Goal: Communication & Community: Answer question/provide support

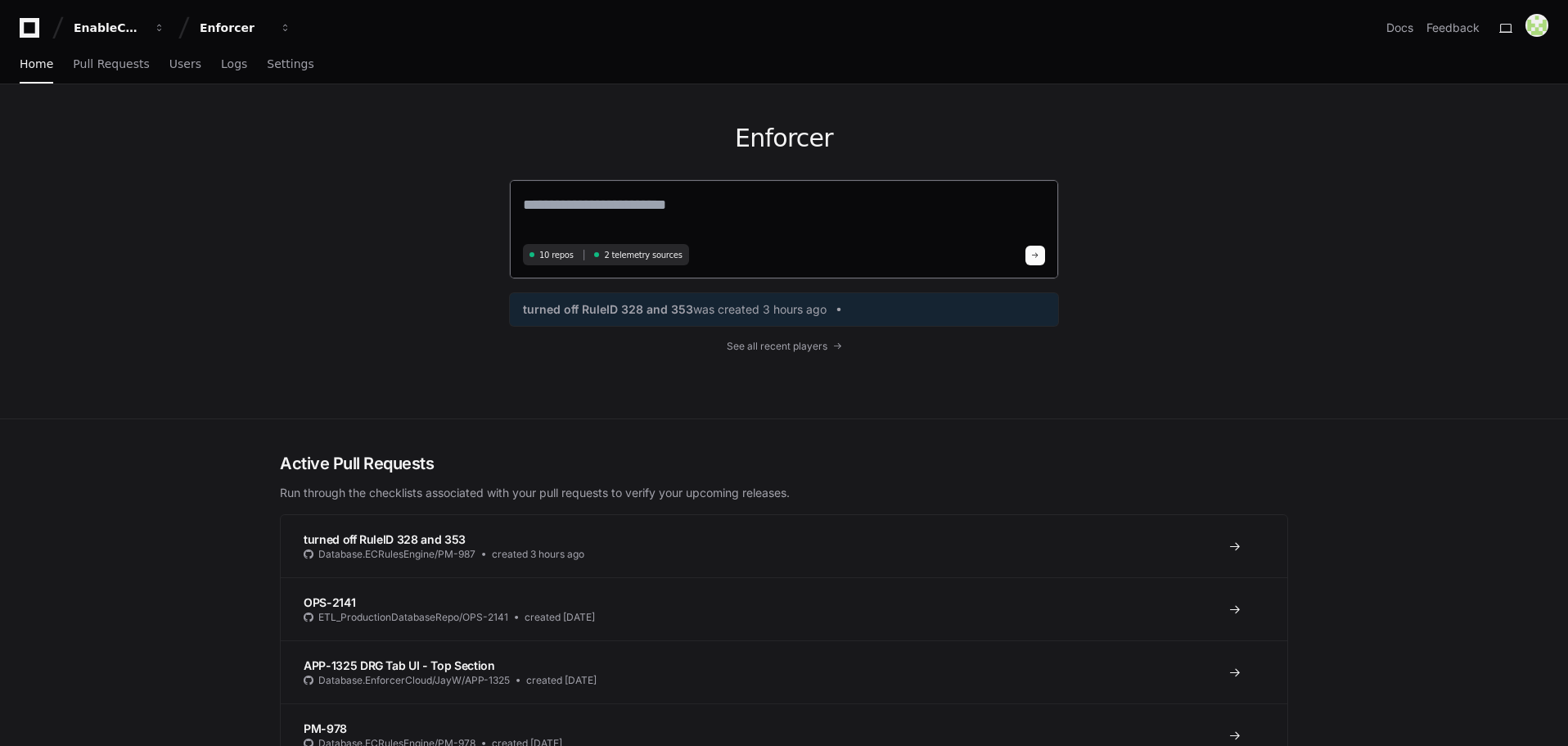
click at [670, 197] on textarea at bounding box center [784, 215] width 522 height 46
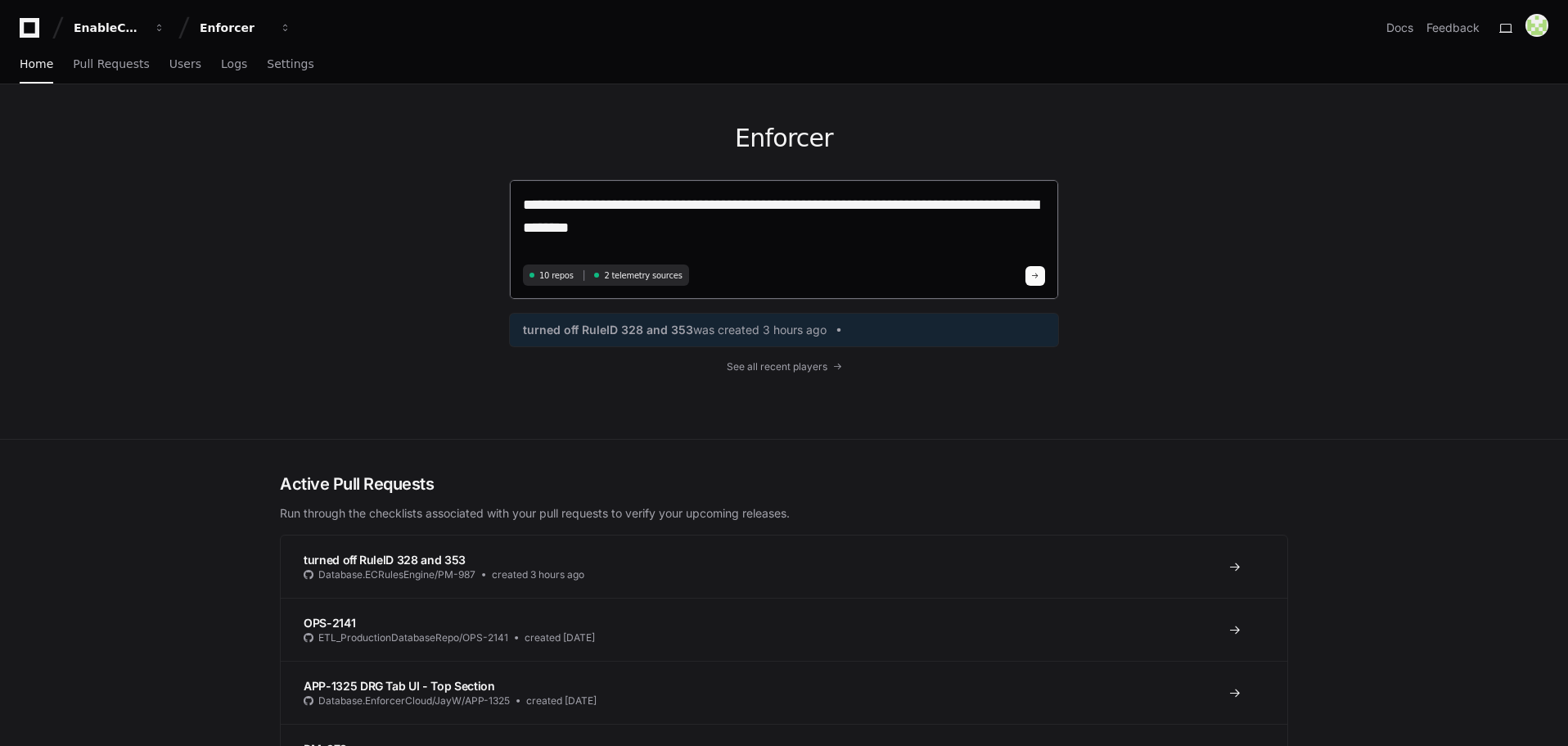
type textarea "**********"
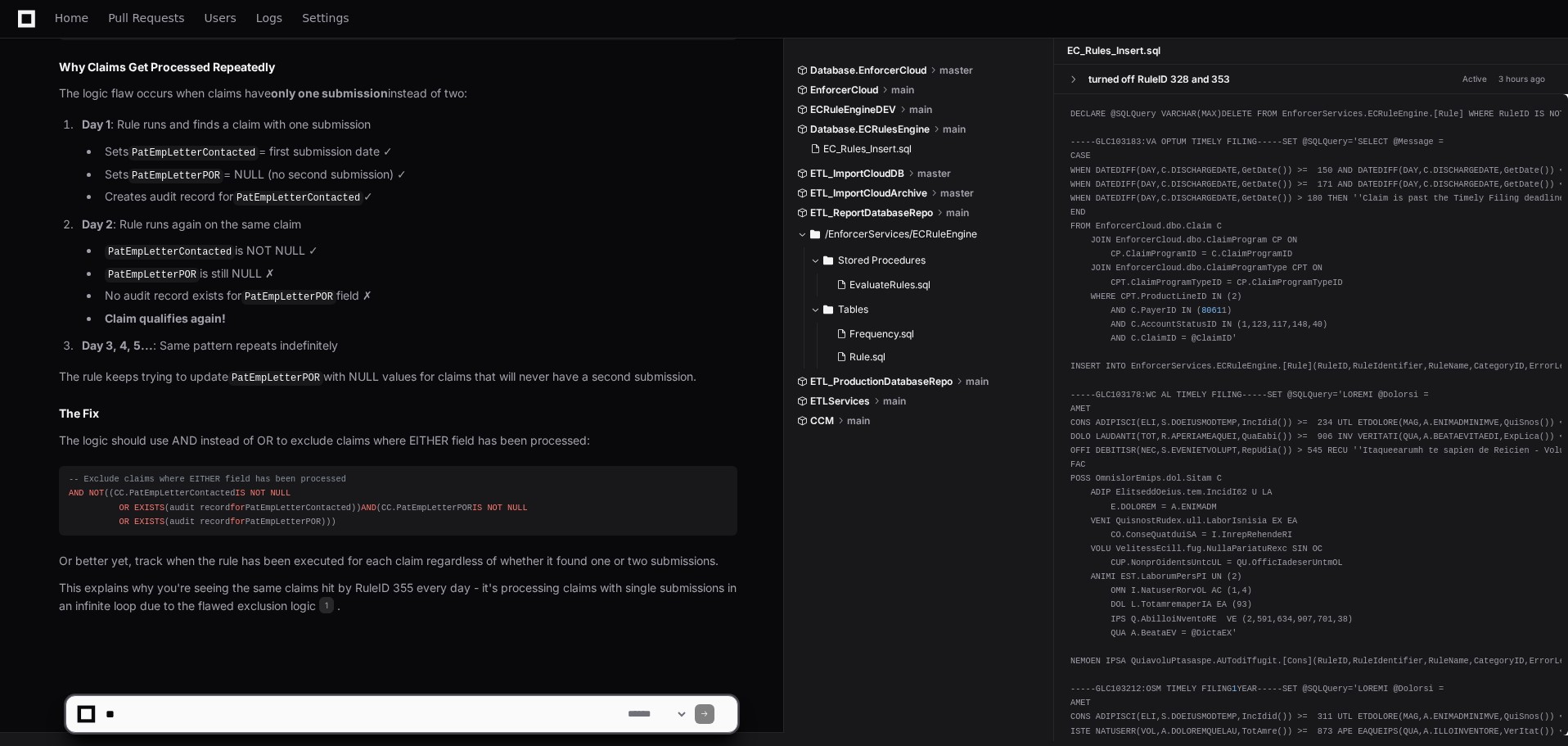
scroll to position [1400, 0]
click at [266, 702] on textarea at bounding box center [364, 714] width 522 height 36
type textarea "*"
click at [366, 715] on textarea at bounding box center [364, 714] width 522 height 36
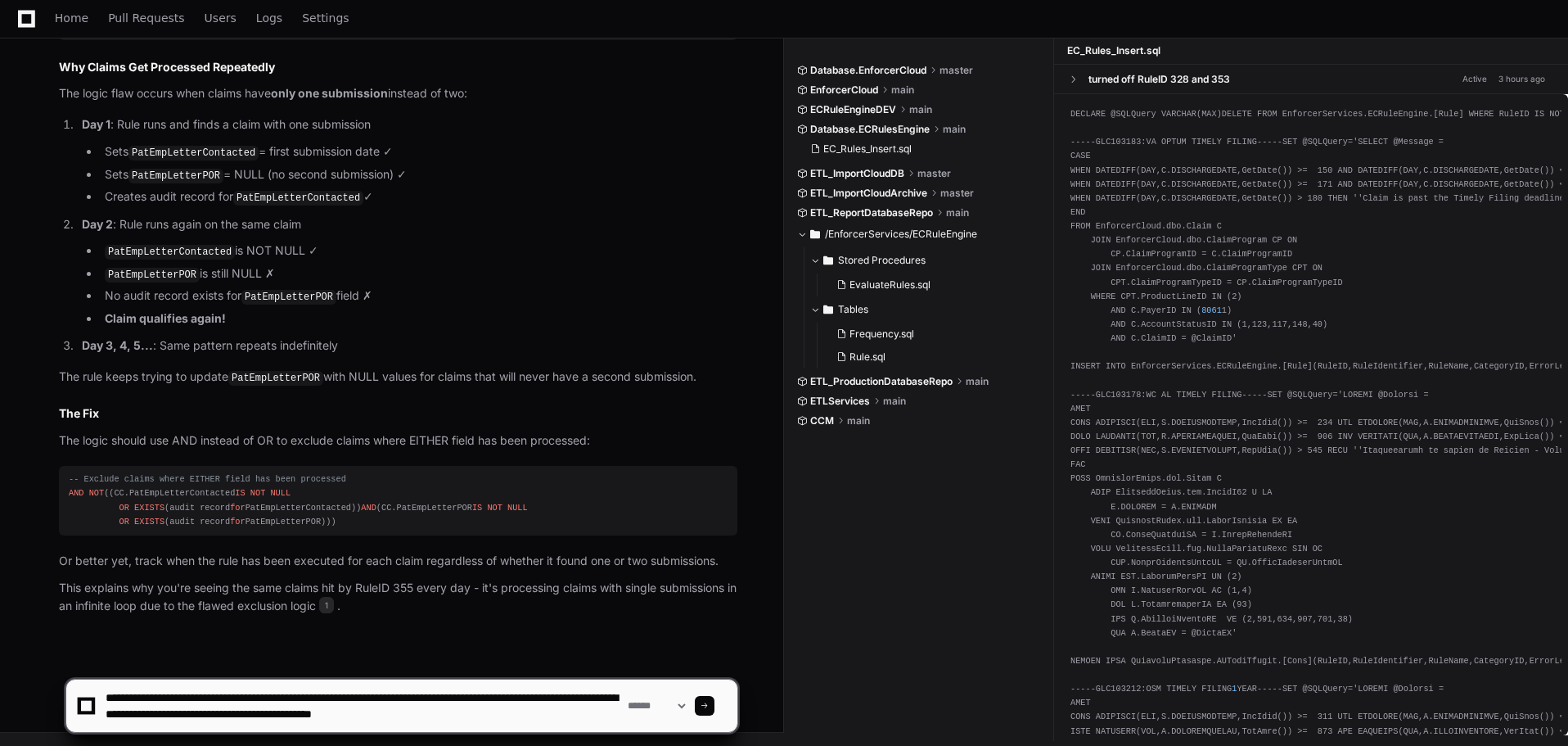
click at [514, 703] on textarea at bounding box center [364, 706] width 522 height 52
click at [514, 714] on textarea at bounding box center [364, 706] width 522 height 52
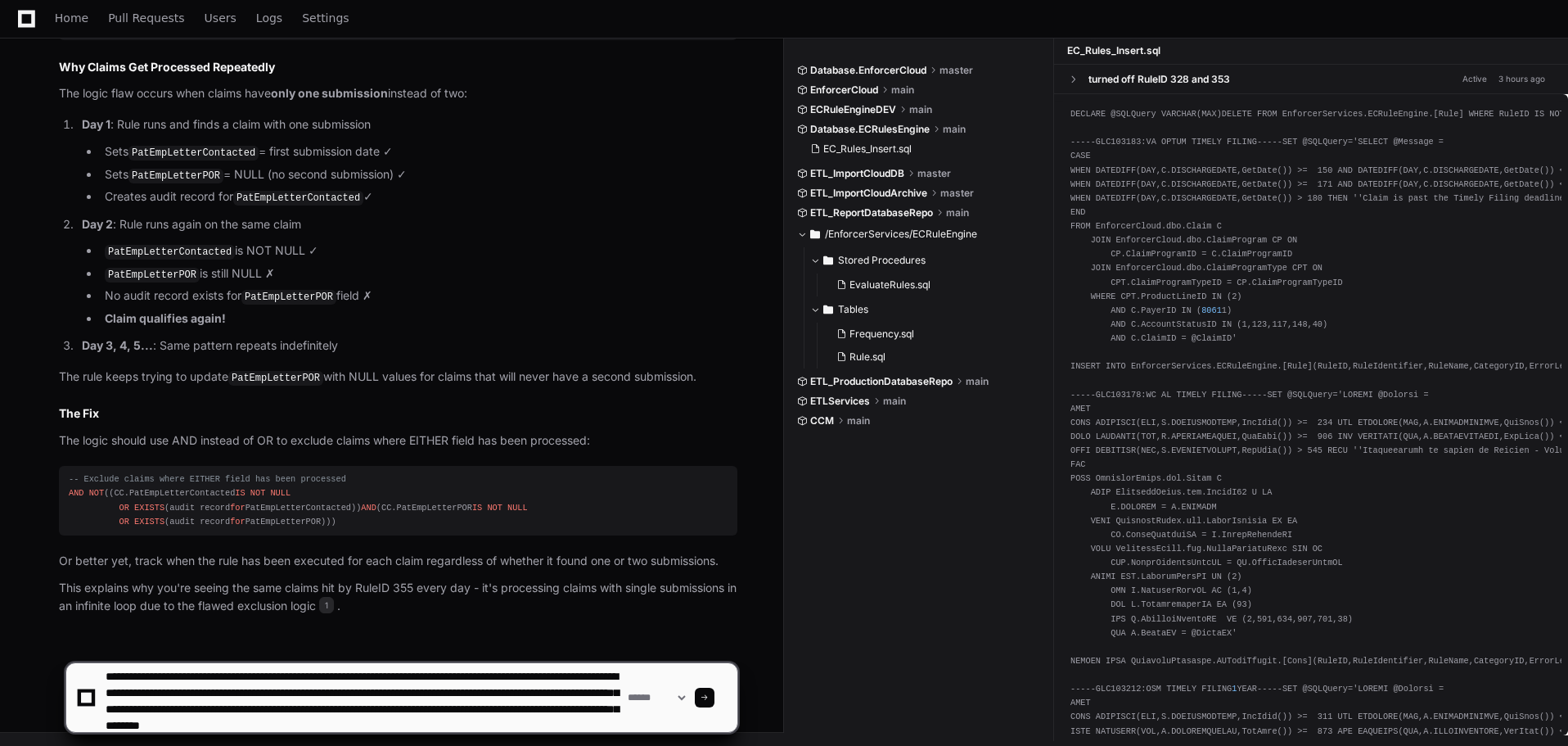
scroll to position [22, 0]
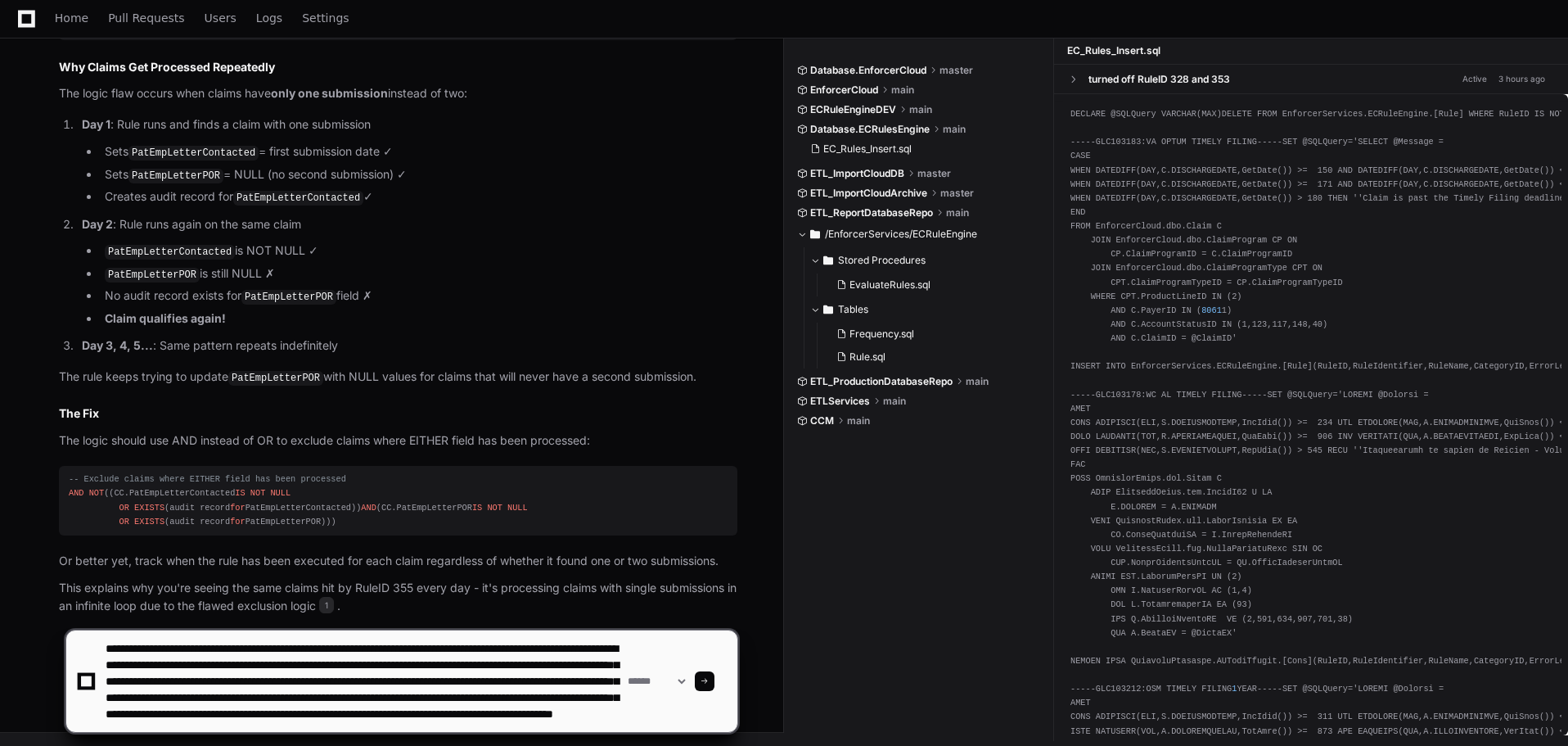
type textarea "**********"
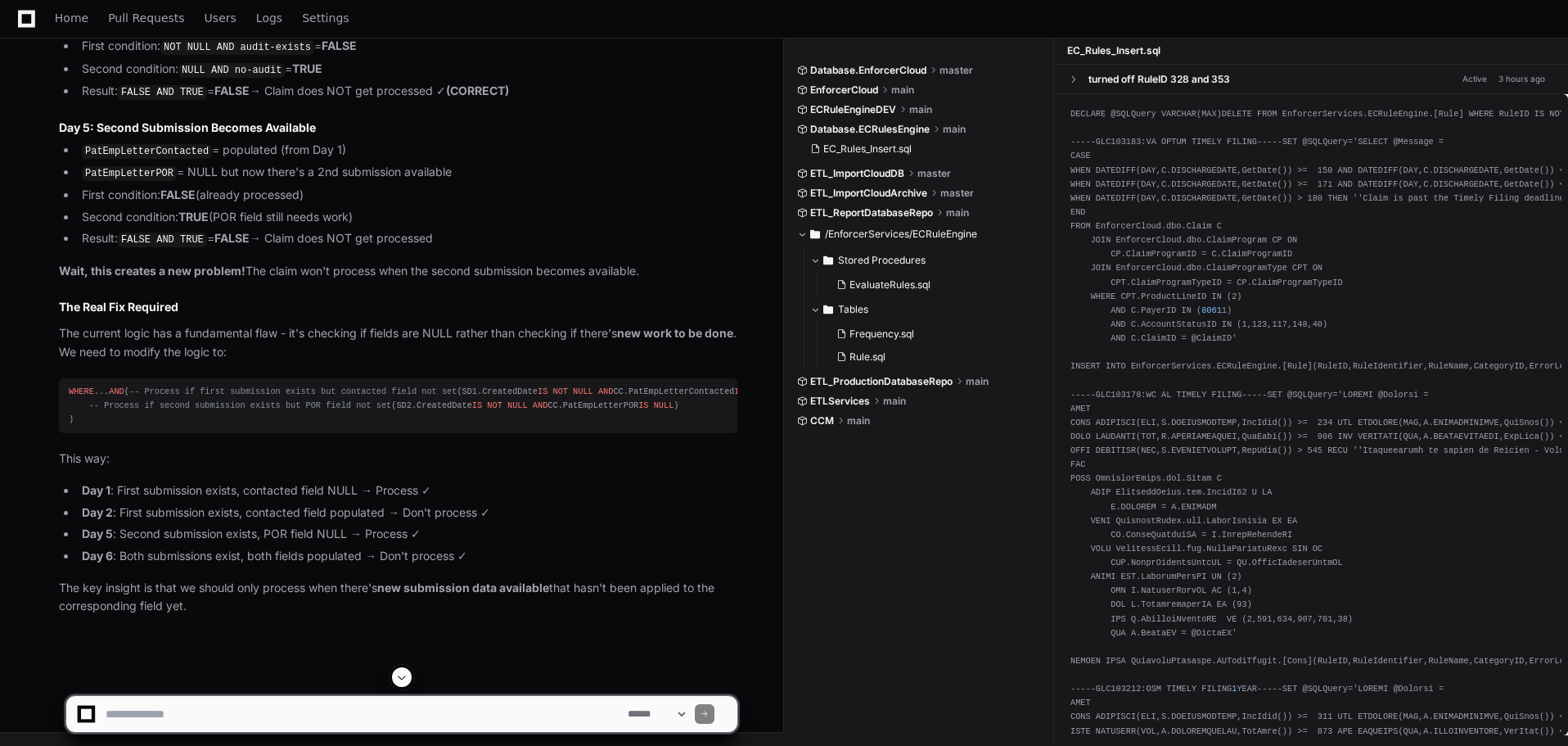
scroll to position [3272, 0]
click at [181, 711] on textarea at bounding box center [364, 714] width 522 height 36
type textarea "**********"
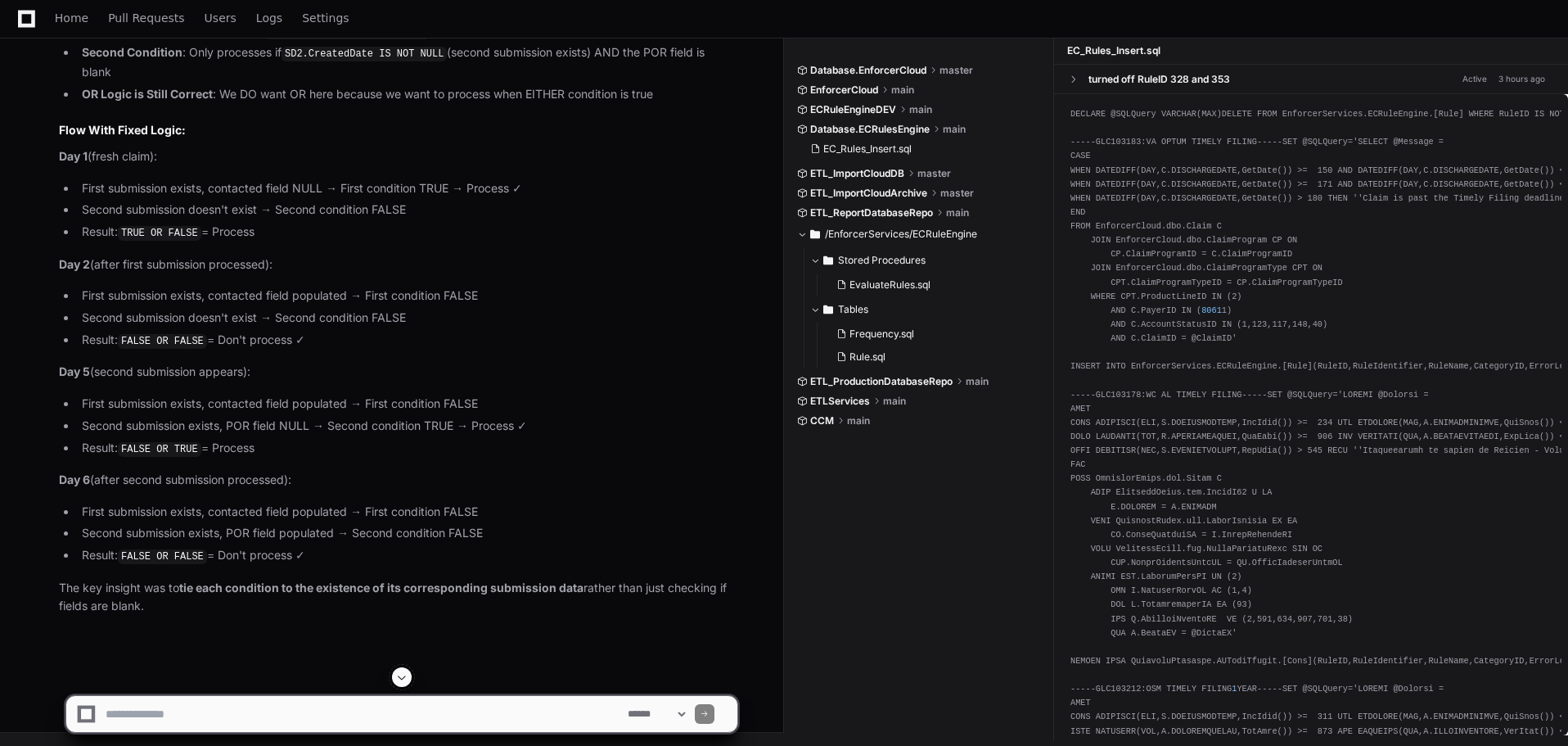
scroll to position [4787, 0]
click at [181, 717] on textarea at bounding box center [364, 714] width 522 height 36
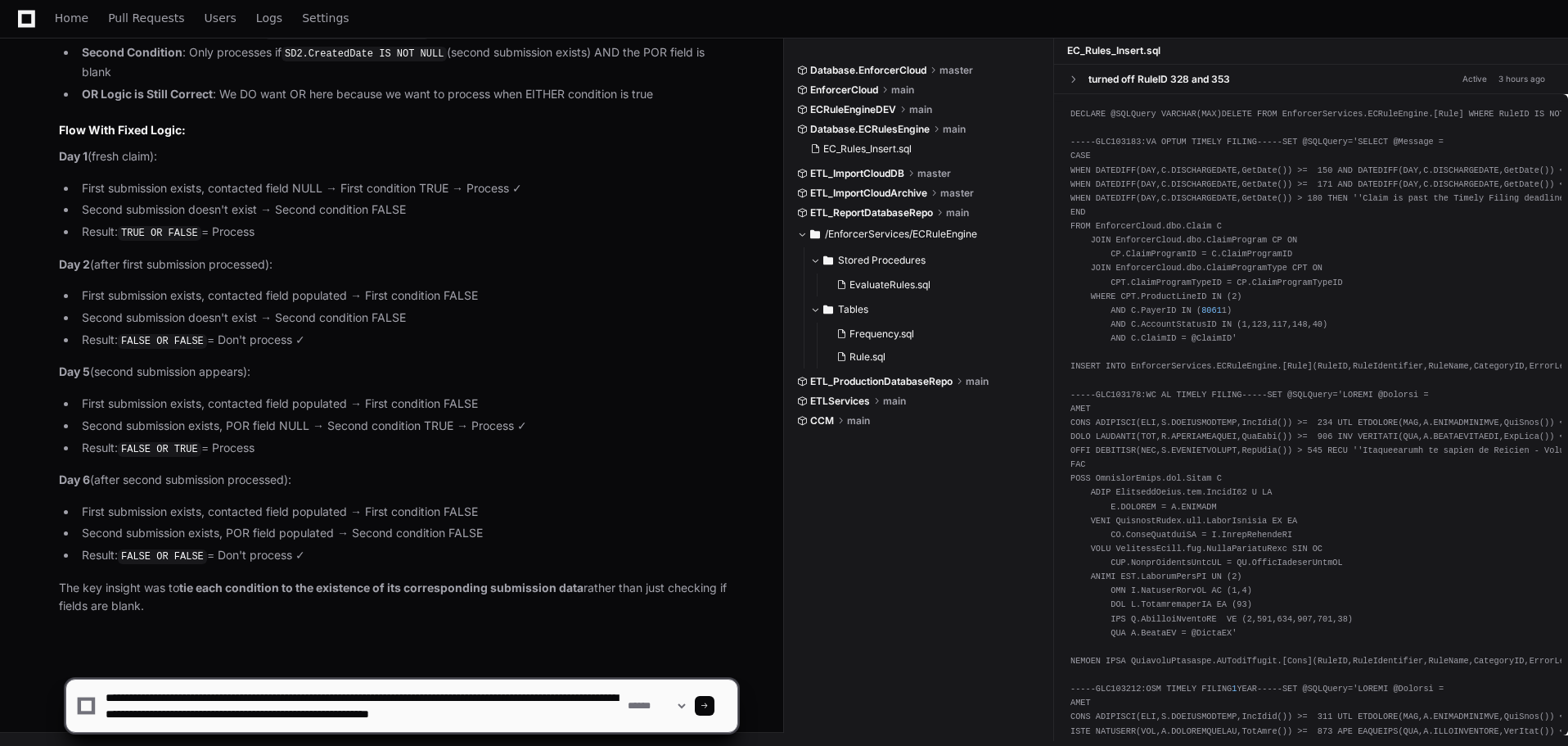
scroll to position [4, 0]
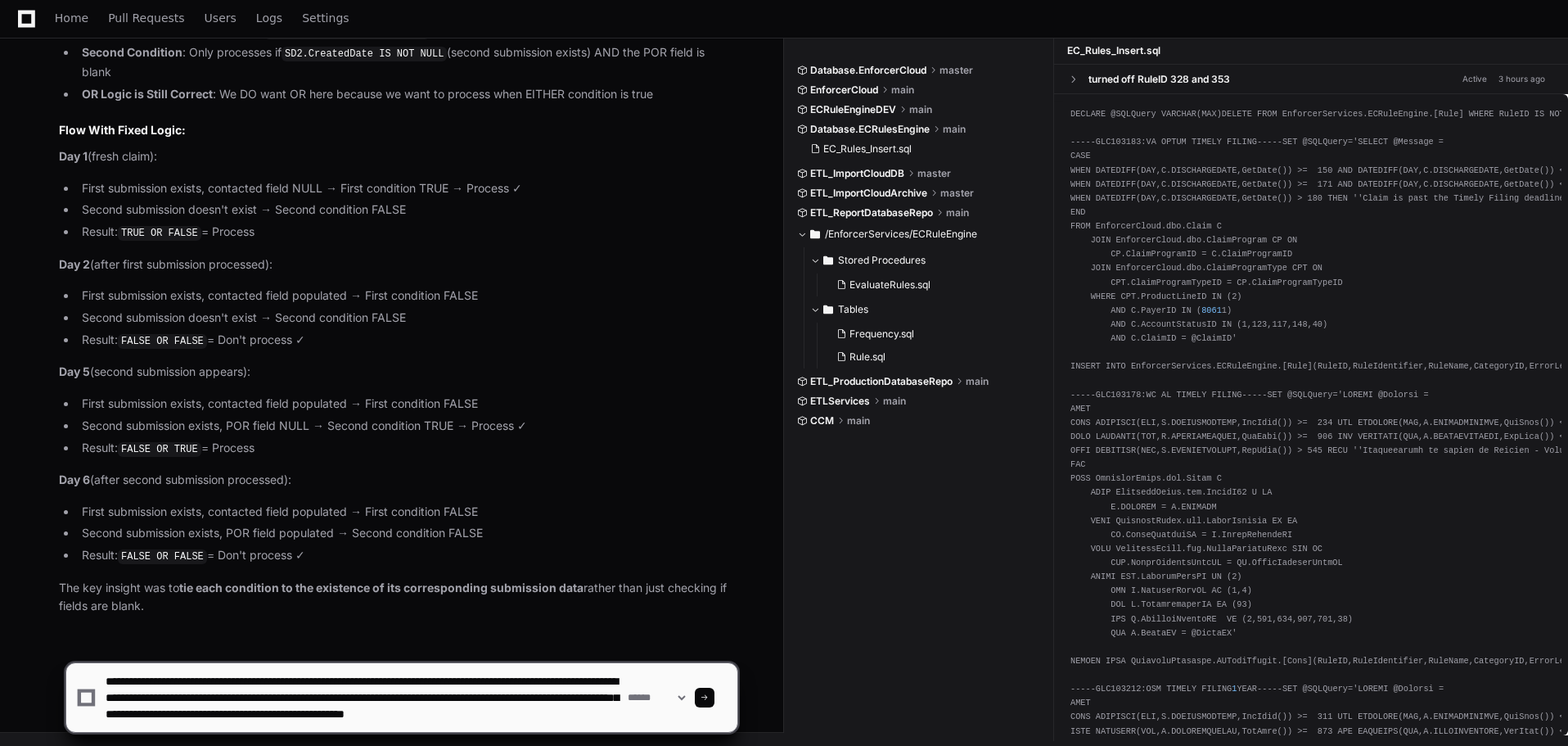
type textarea "**********"
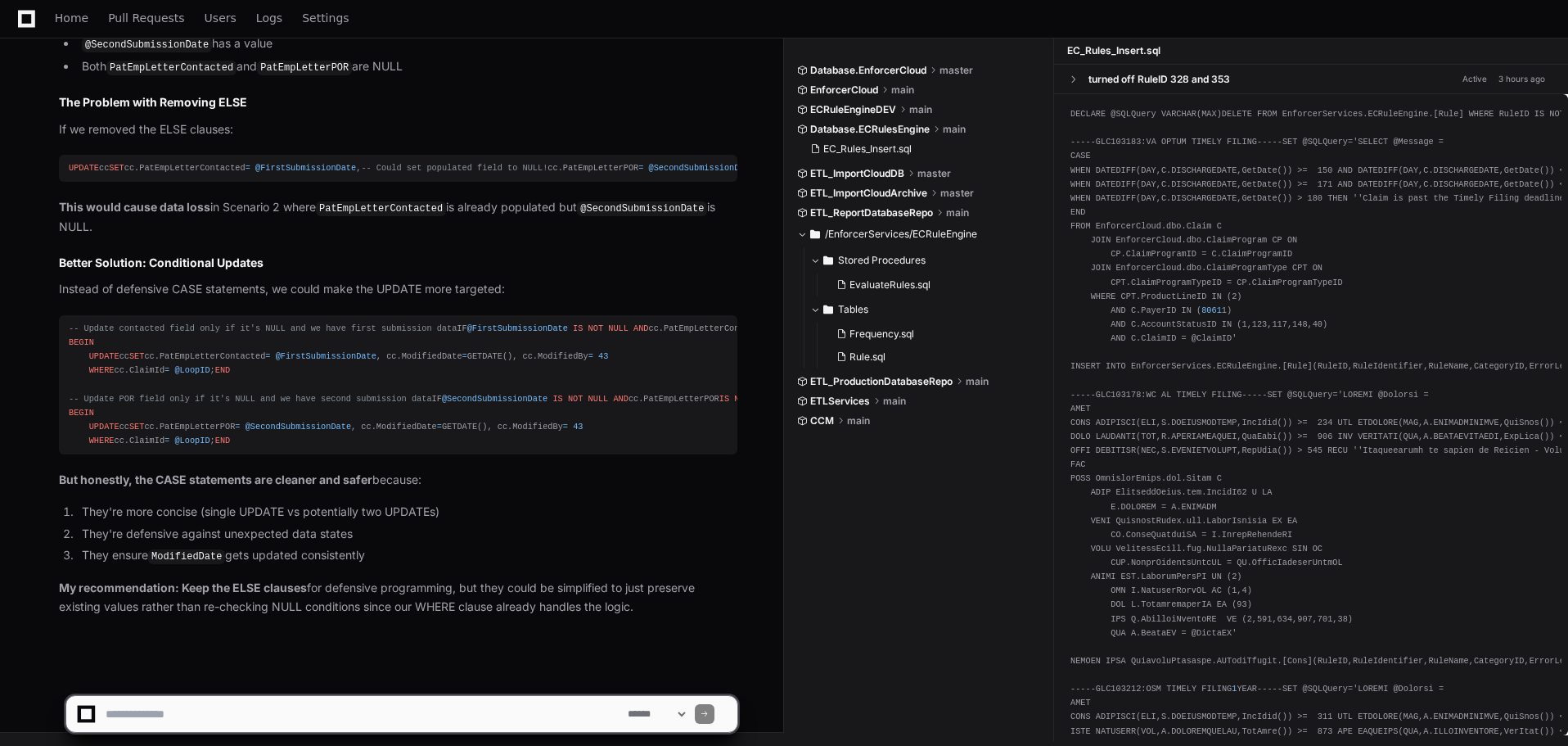
scroll to position [6252, 0]
click at [442, 710] on textarea at bounding box center [364, 714] width 522 height 36
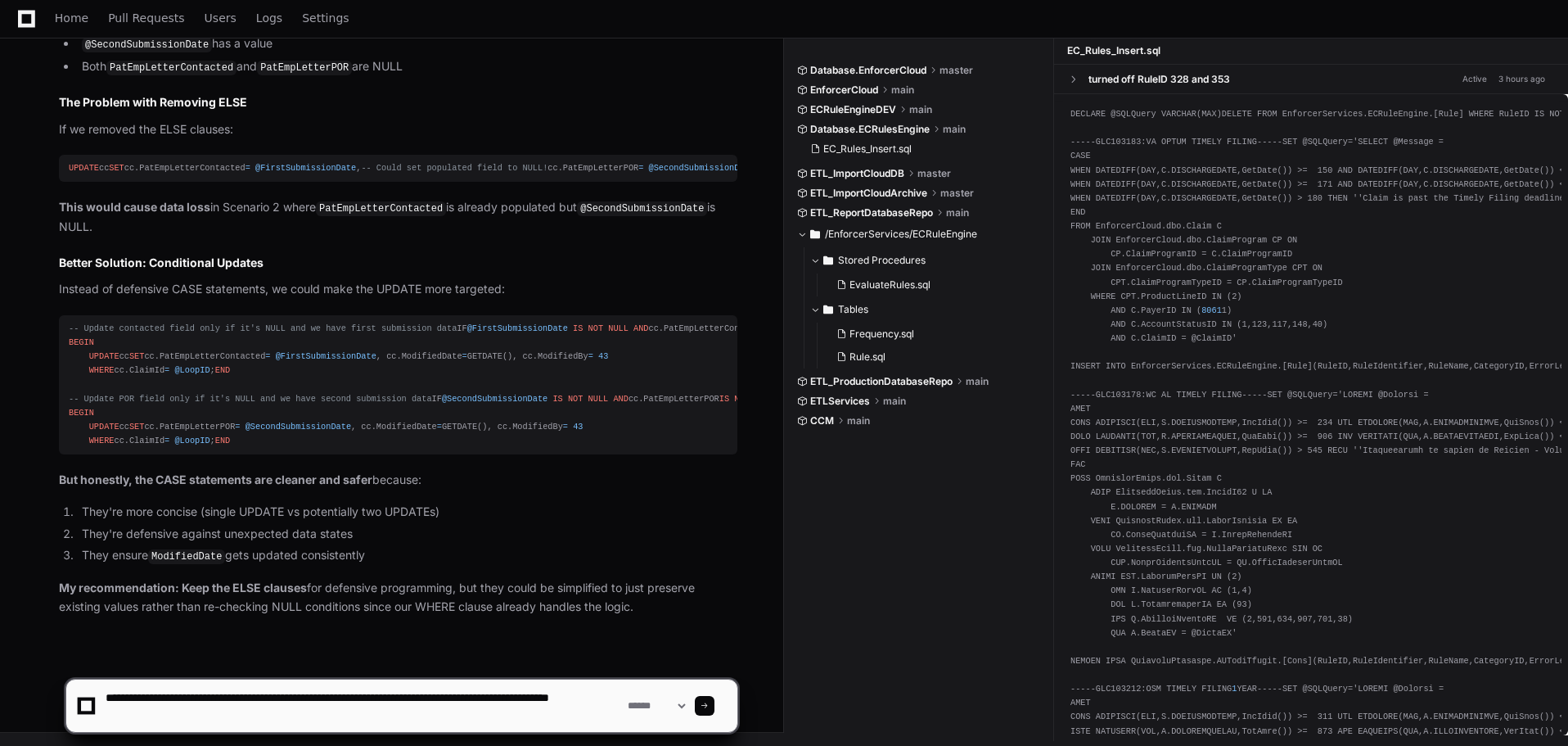
type textarea "**********"
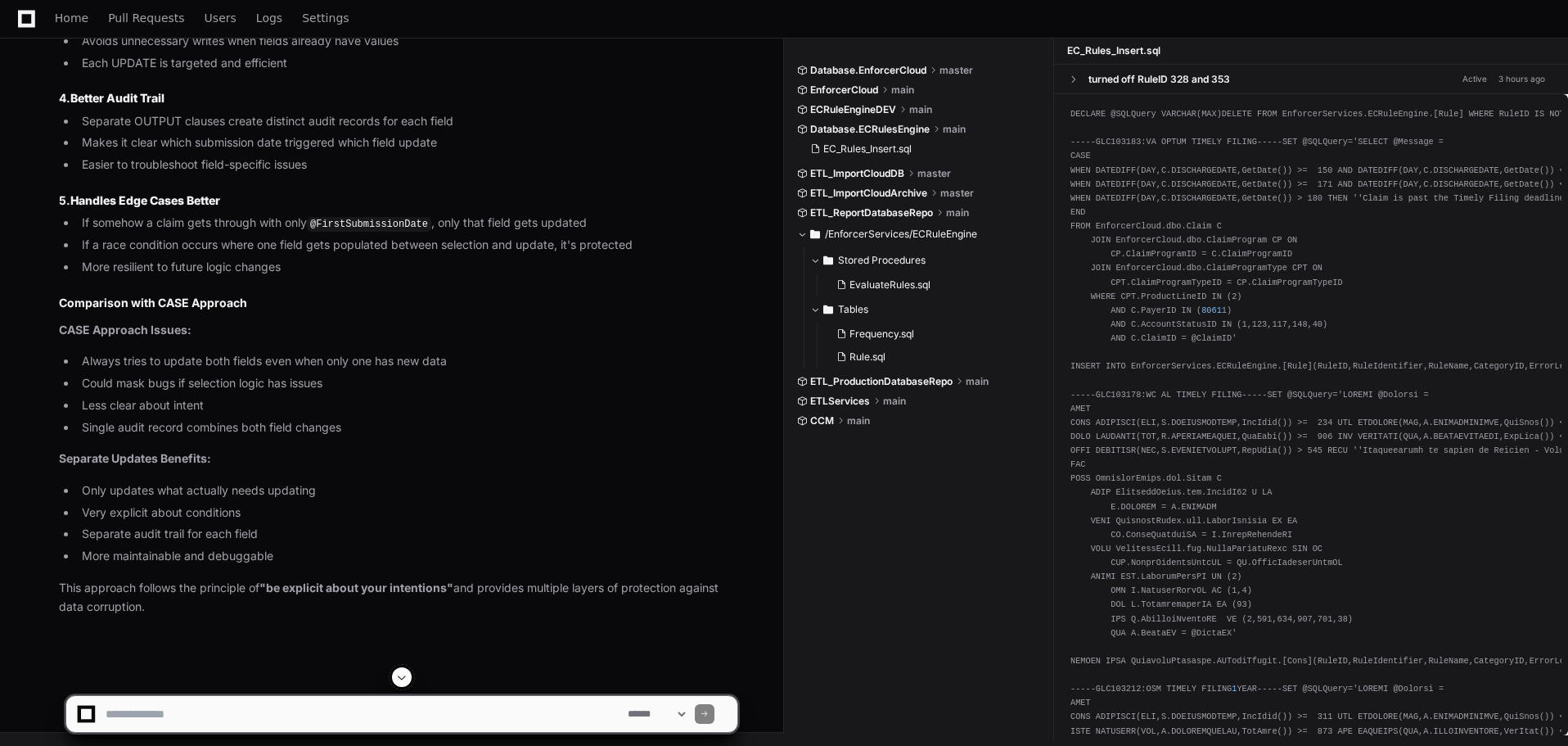
scroll to position [7070, 0]
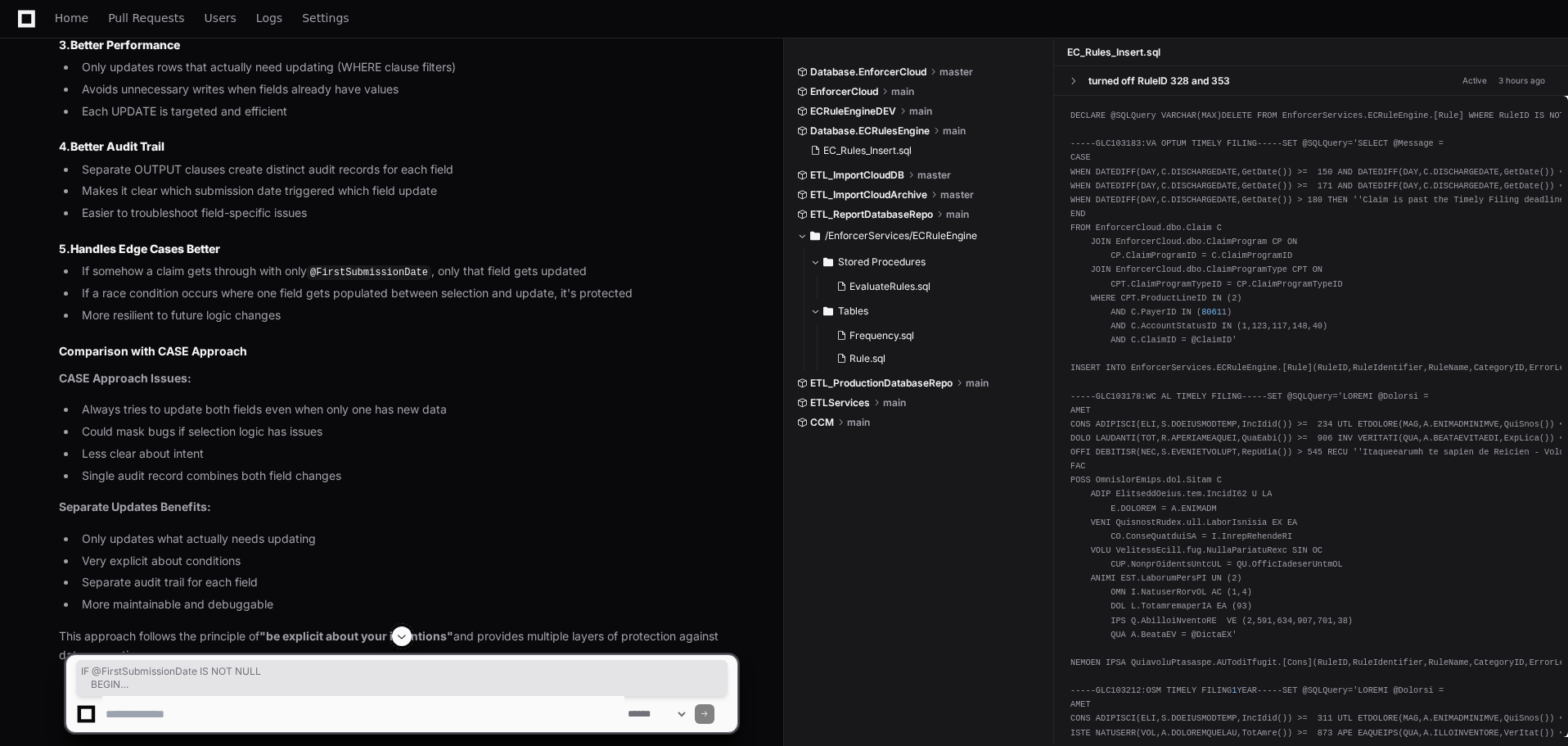
drag, startPoint x: 85, startPoint y: 189, endPoint x: 276, endPoint y: 349, distance: 249.2
copy div "IF @FirstSubmissionDate IS NOT NULL BEGIN UPDATE cc SET cc.PatEmpLetterContacte…"
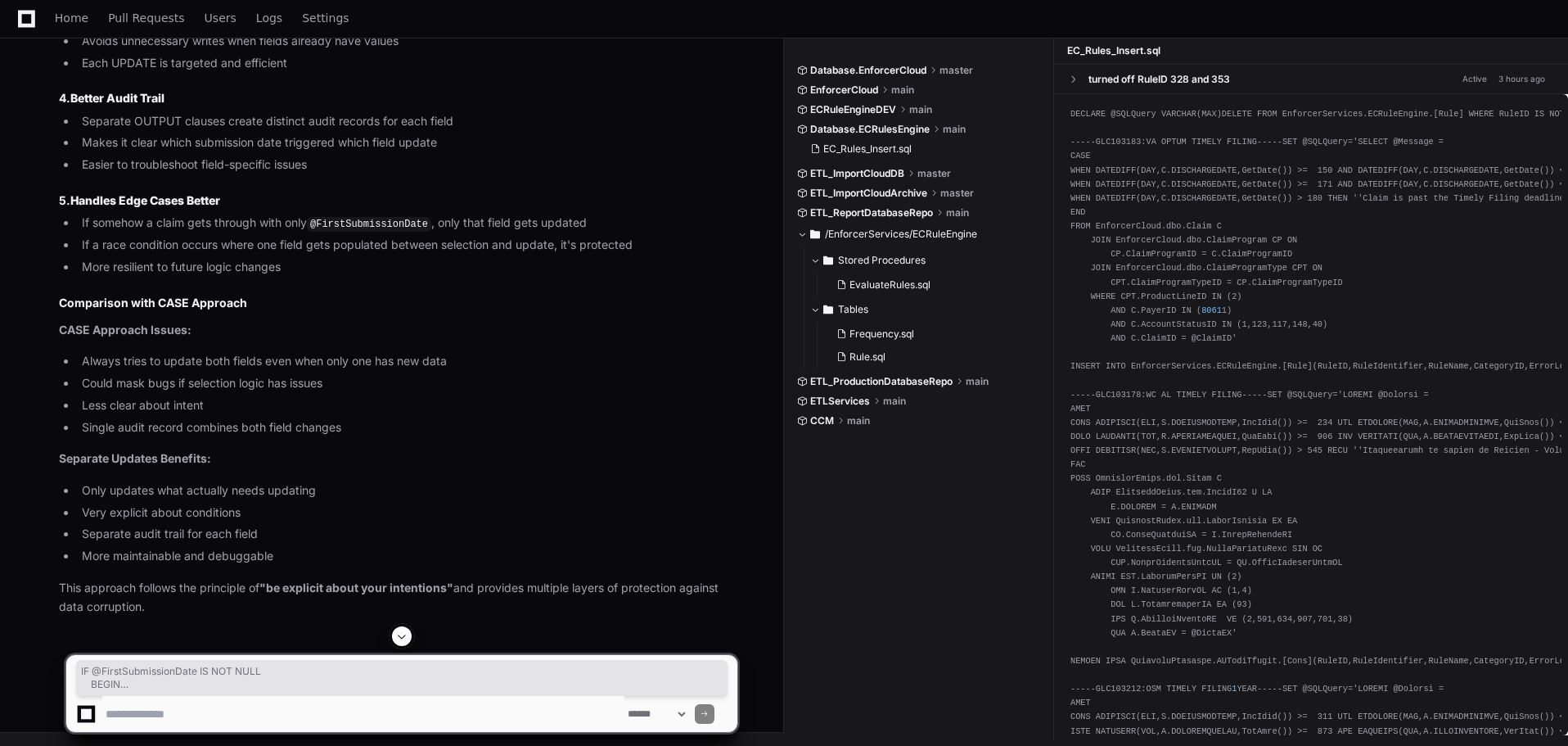
scroll to position [7208, 0]
drag, startPoint x: 83, startPoint y: 251, endPoint x: 146, endPoint y: 399, distance: 160.9
copy div "IF @SecondSubmissionDate IS NOT NULL BEGIN UPDATE cc SET cc.PatEmpLetterPOR = @…"
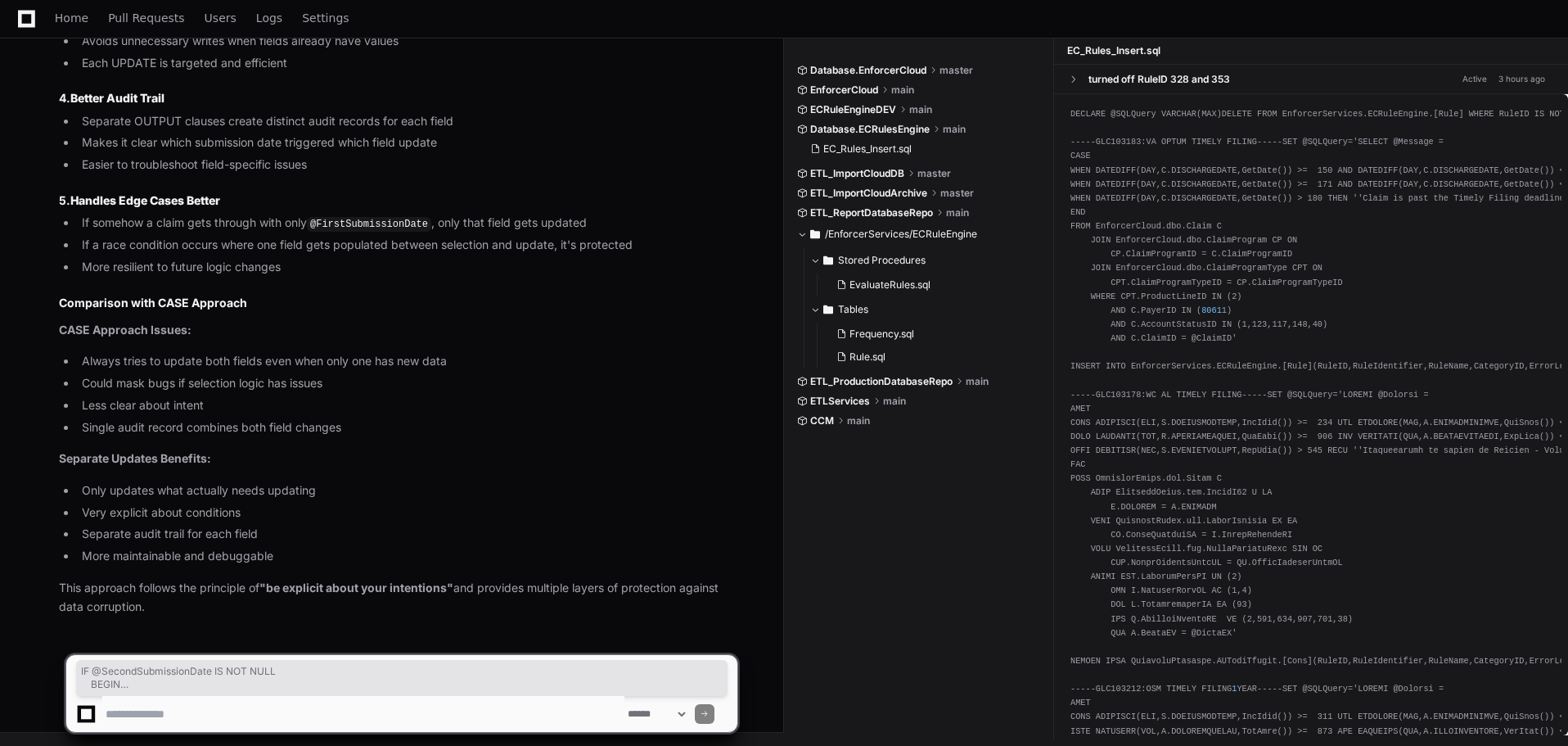
click at [255, 715] on textarea at bounding box center [364, 714] width 522 height 36
click at [415, 597] on p "This approach follows the principle of "be explicit about your intentions" and …" at bounding box center [399, 598] width 679 height 38
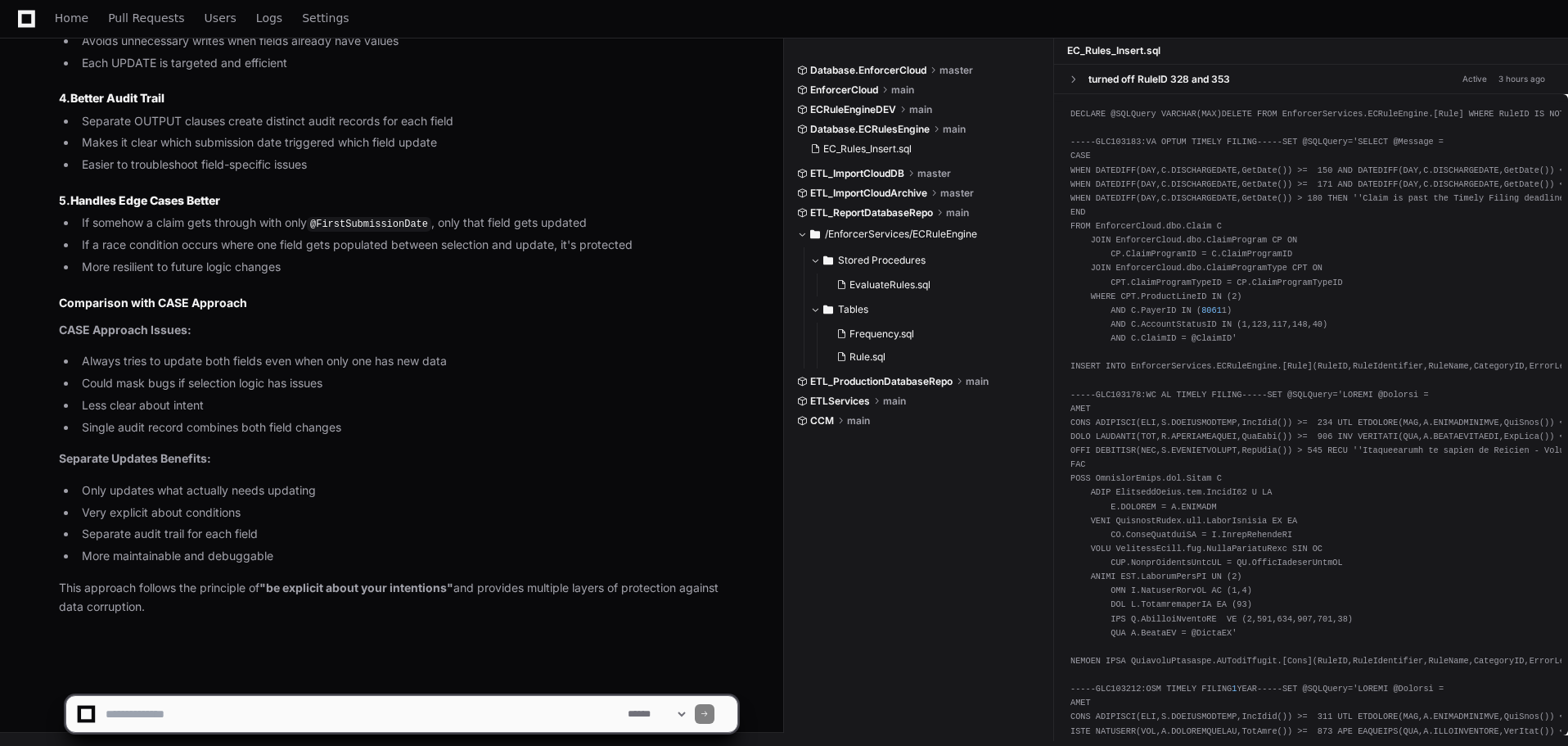
click at [281, 702] on textarea at bounding box center [364, 714] width 522 height 36
click at [432, 718] on textarea at bounding box center [364, 714] width 522 height 36
paste textarea "**********"
type textarea "**********"
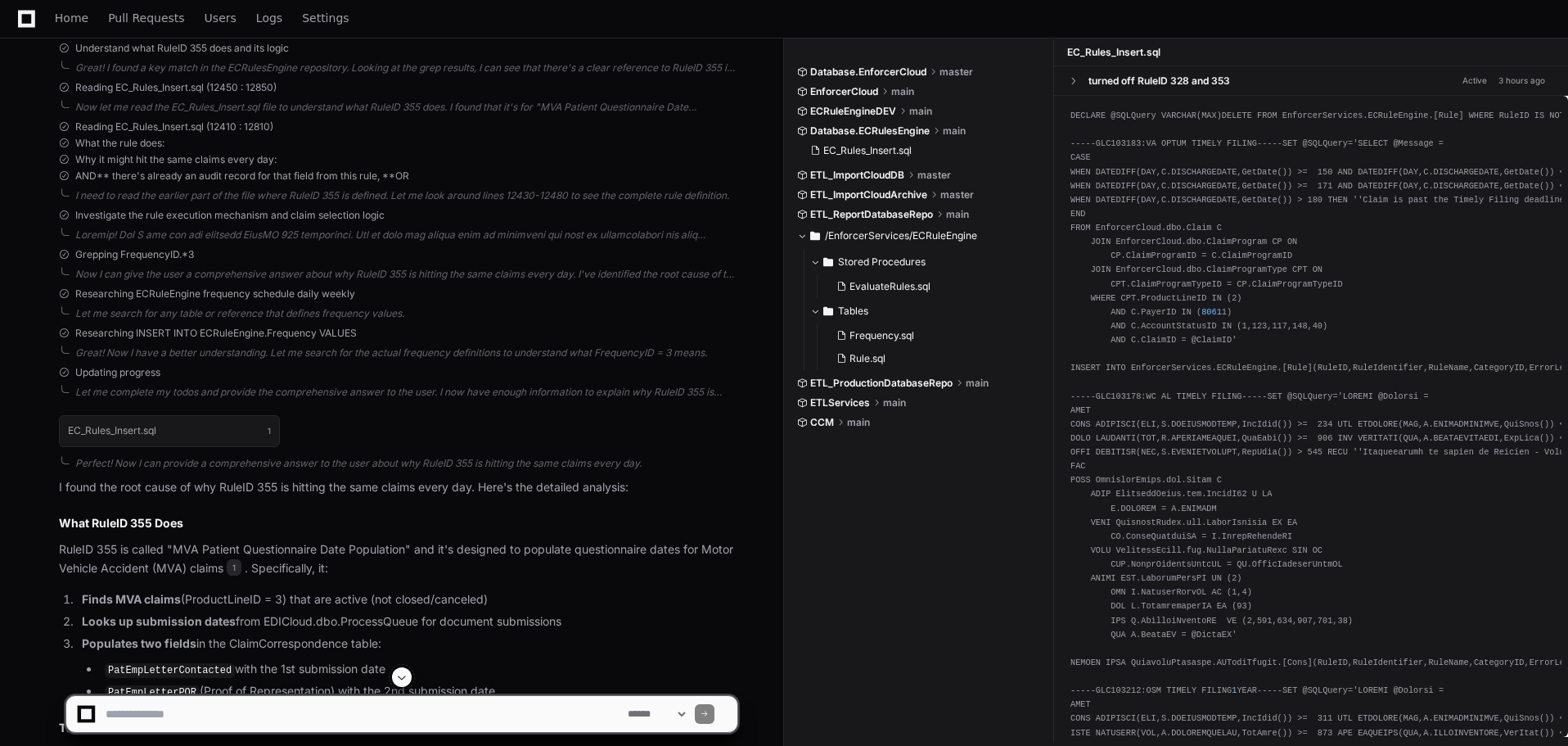
scroll to position [0, 0]
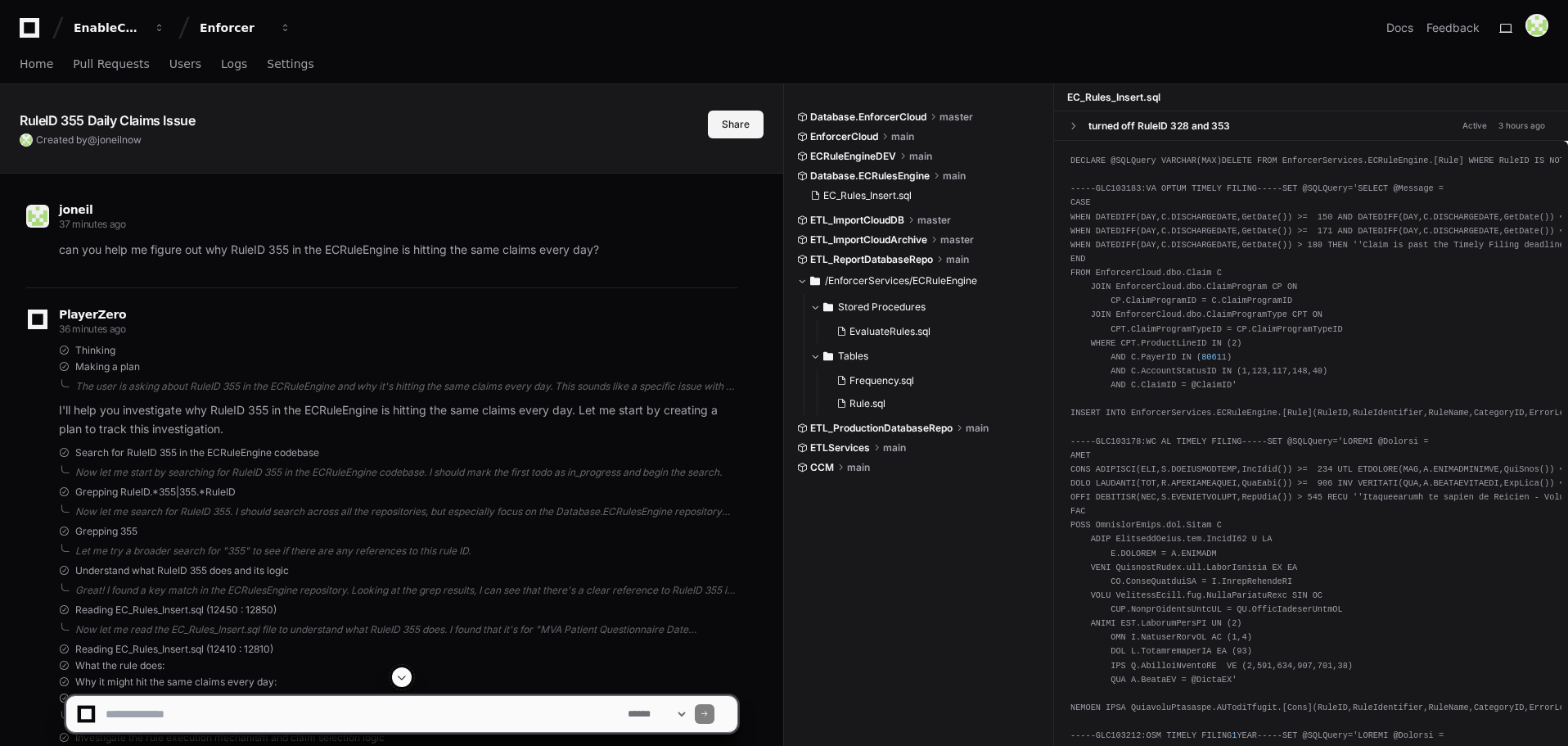
click at [718, 126] on button "Share" at bounding box center [736, 124] width 56 height 28
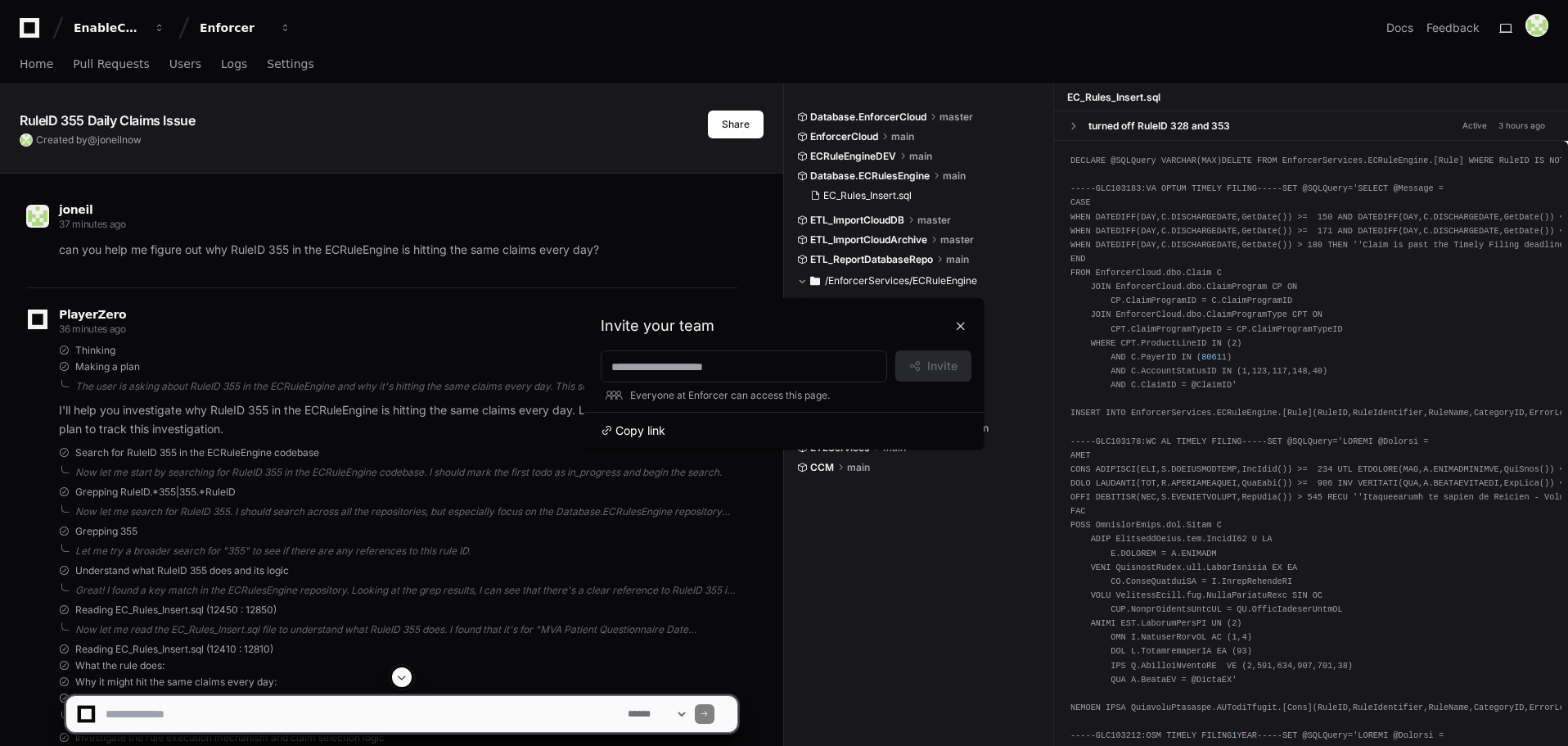
click at [637, 434] on span "Copy link" at bounding box center [641, 430] width 50 height 16
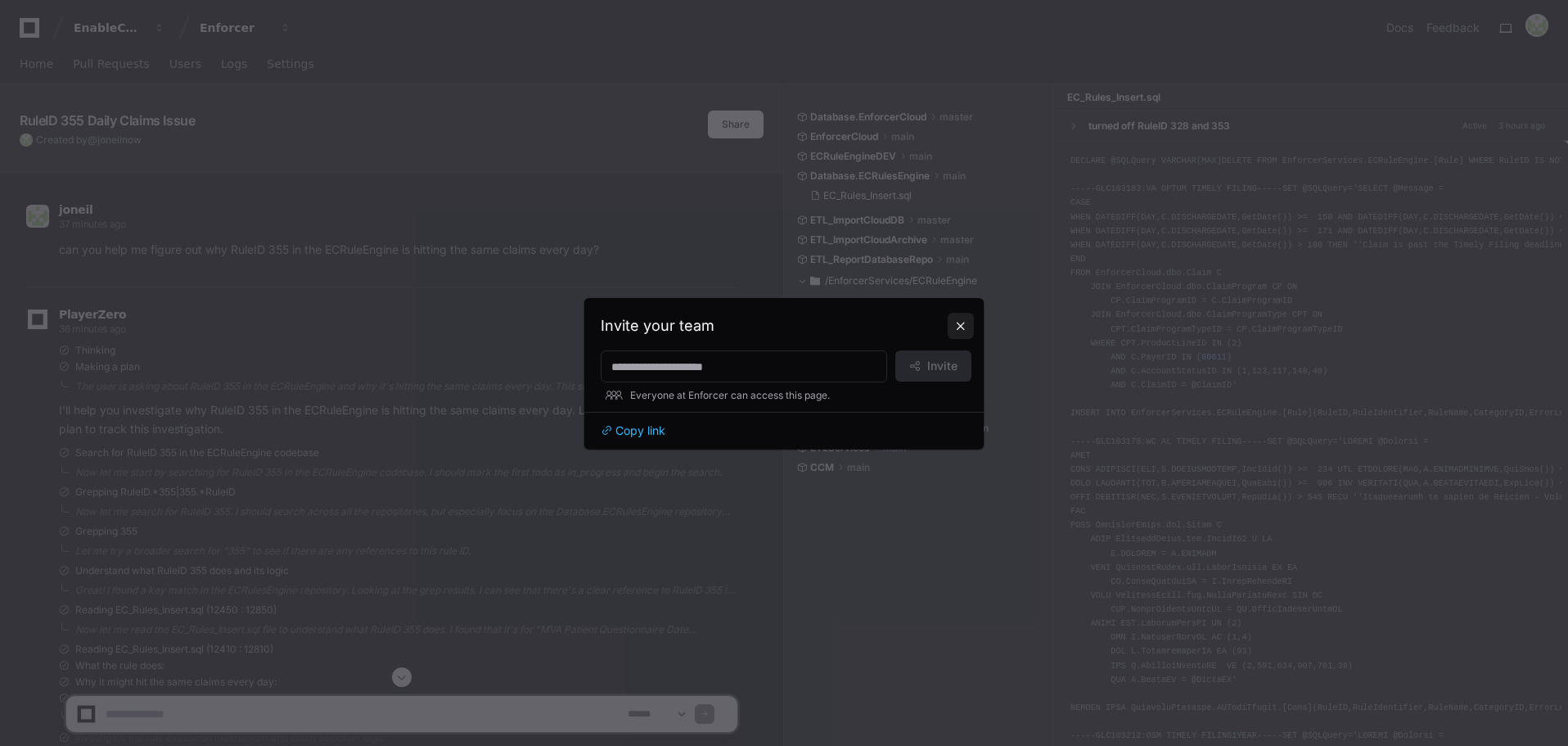
click at [959, 320] on button at bounding box center [960, 325] width 26 height 26
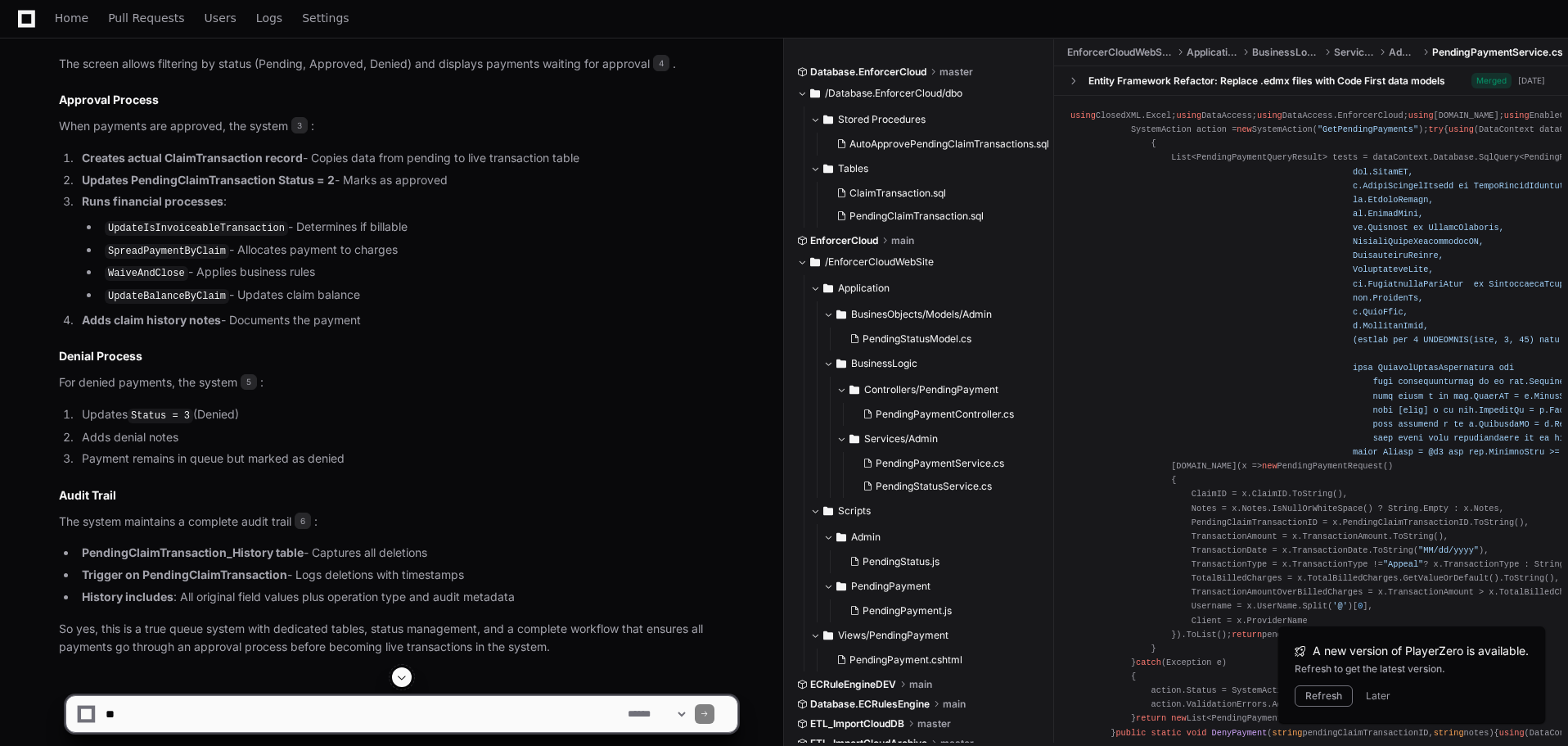
scroll to position [1684, 0]
